Goal: Transaction & Acquisition: Book appointment/travel/reservation

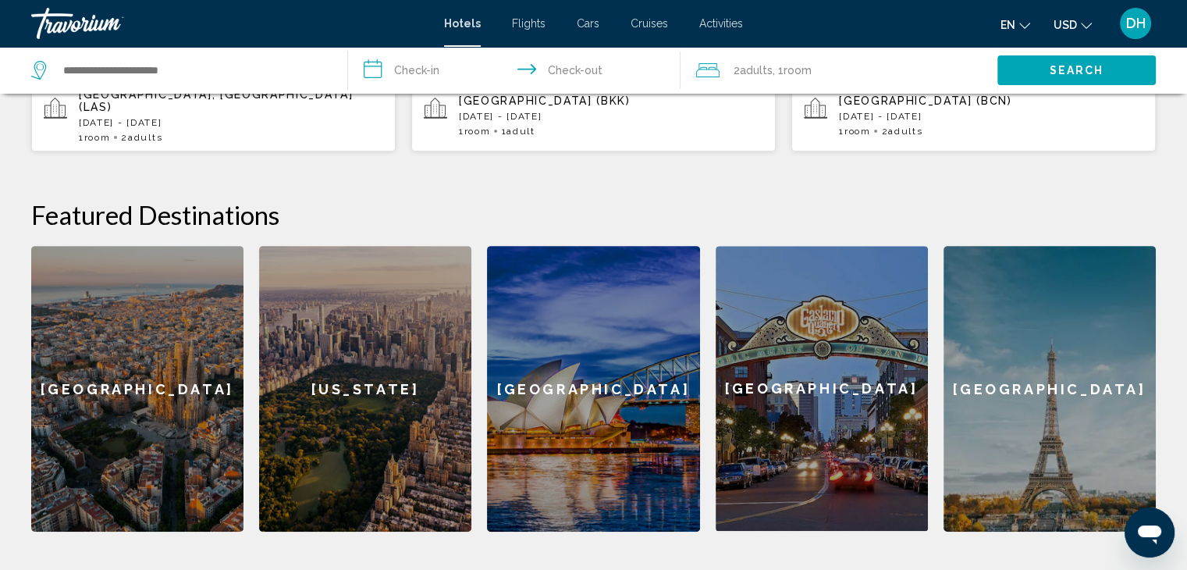
scroll to position [526, 0]
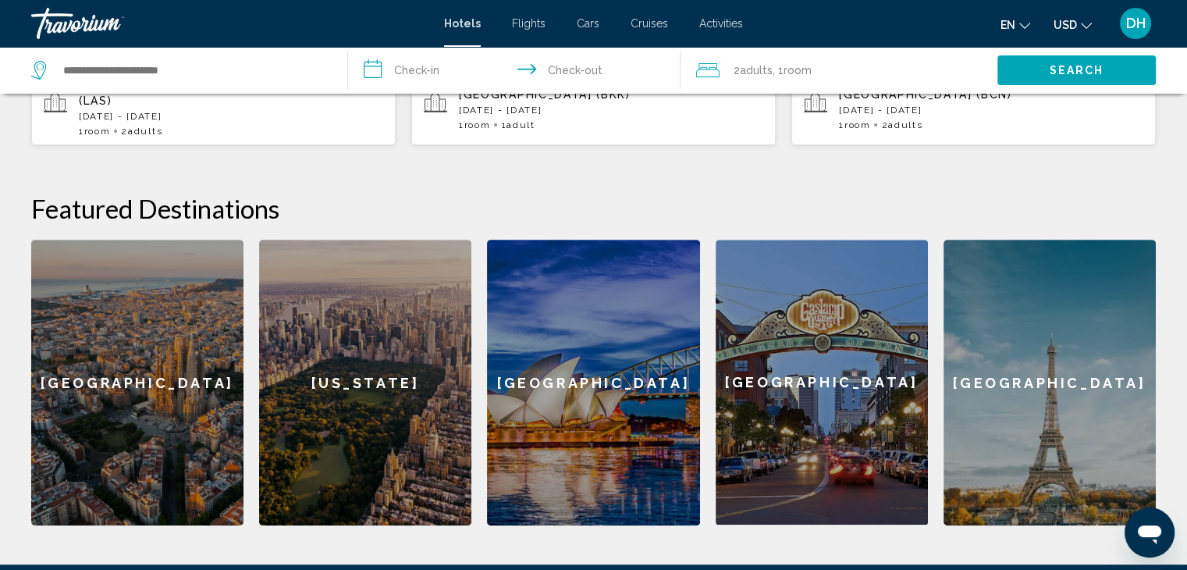
click at [1029, 363] on div "[GEOGRAPHIC_DATA]" at bounding box center [1050, 383] width 212 height 286
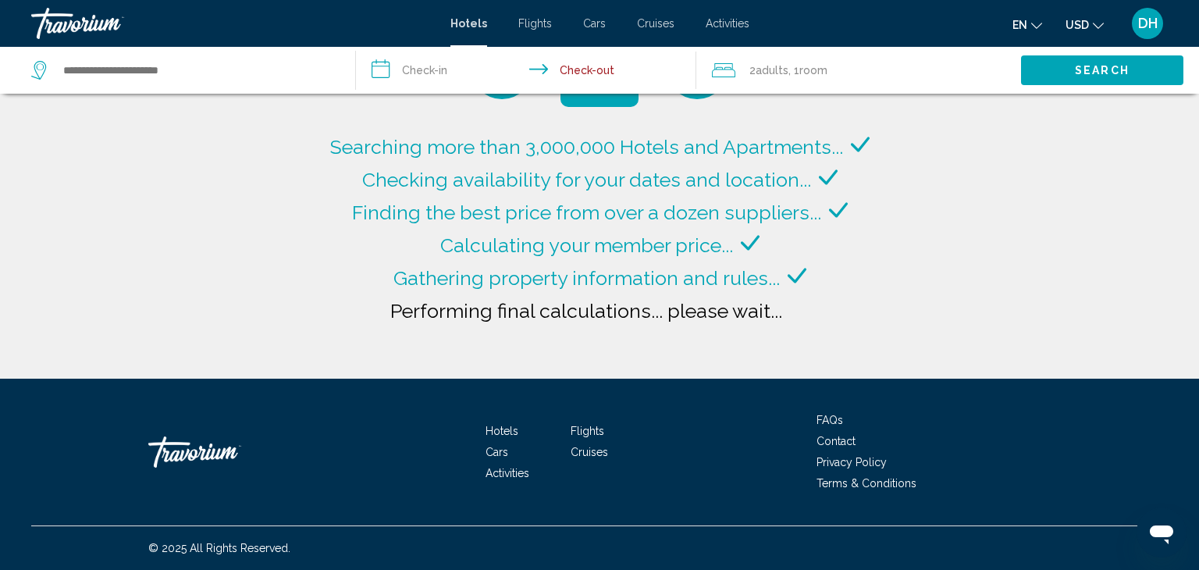
type input "**********"
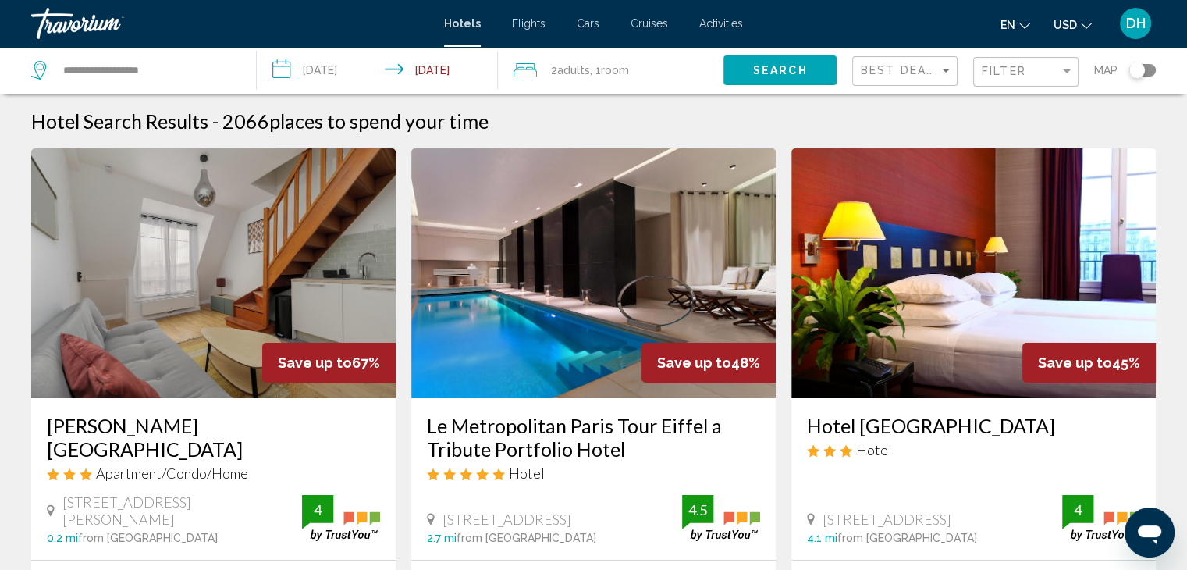
click at [745, 261] on img "Main content" at bounding box center [593, 273] width 365 height 250
